Goal: Complete application form: Complete application form

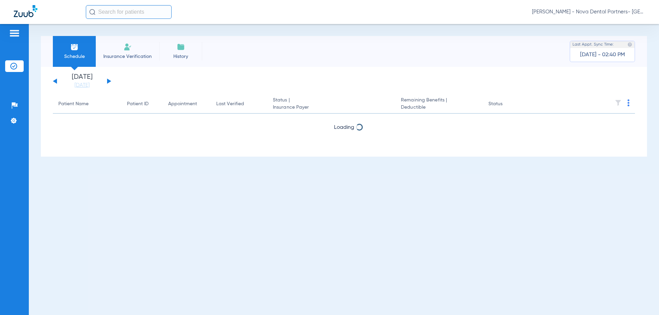
click at [138, 50] on li "Insurance Verification" at bounding box center [128, 51] width 64 height 31
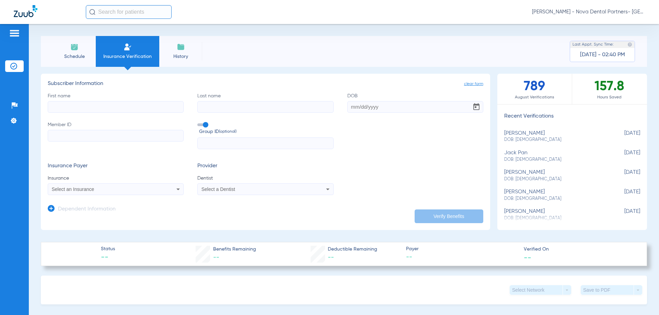
drag, startPoint x: 125, startPoint y: 96, endPoint x: 126, endPoint y: 102, distance: 5.6
click at [125, 99] on label "First name" at bounding box center [116, 103] width 136 height 20
click at [125, 101] on input "First name" at bounding box center [116, 107] width 136 height 12
click at [127, 102] on input "First name" at bounding box center [116, 107] width 136 height 12
type input "[PERSON_NAME]"
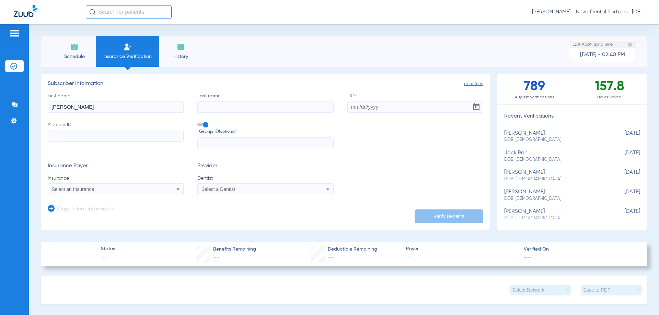
click at [219, 116] on div "First name [PERSON_NAME] Last name DOB Member ID Group ID (optional)" at bounding box center [266, 121] width 436 height 57
click at [220, 111] on input "Last name" at bounding box center [265, 107] width 136 height 12
click at [270, 108] on input "Last name Required" at bounding box center [265, 107] width 136 height 12
type input "w"
type input "[PERSON_NAME]"
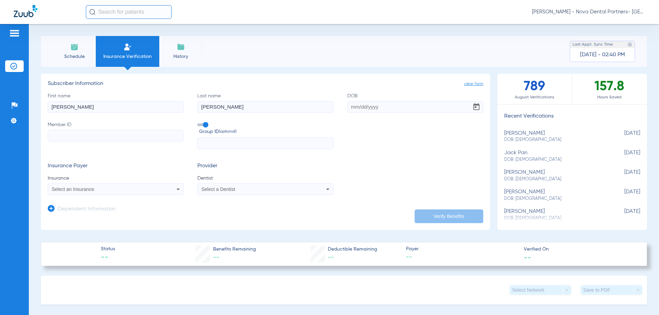
click at [350, 110] on input "DOB" at bounding box center [415, 107] width 136 height 12
type input "[DATE]"
click at [139, 136] on input "Member ID" at bounding box center [116, 136] width 136 height 12
type input "911732643"
click at [227, 146] on input "text" at bounding box center [265, 144] width 136 height 12
